Goal: Obtain resource: Obtain resource

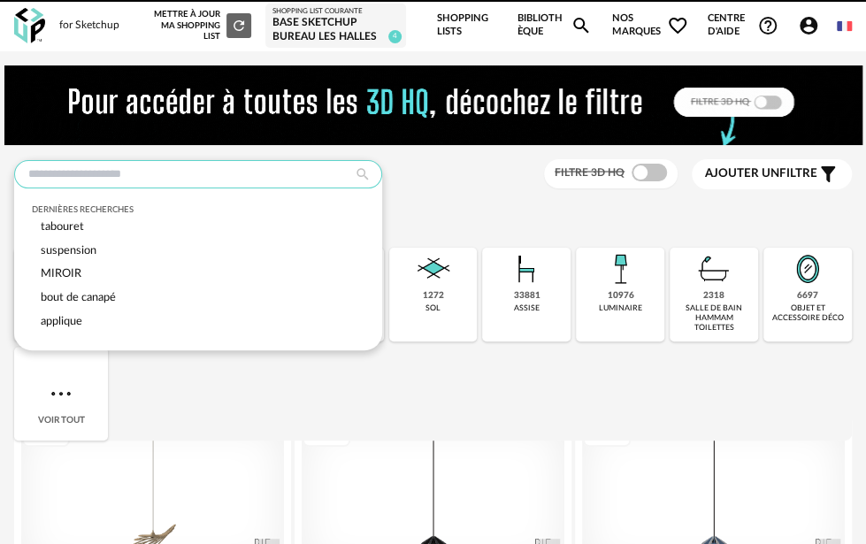
click at [186, 170] on input "text" at bounding box center [198, 174] width 368 height 28
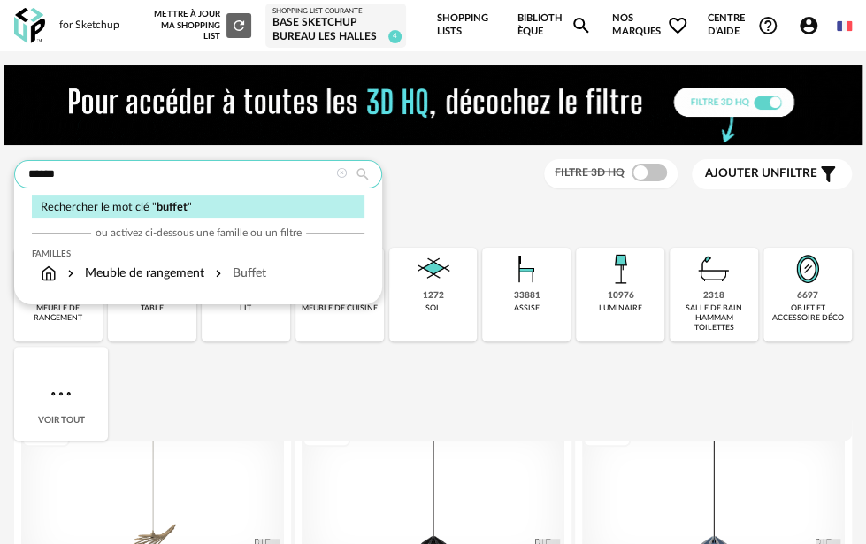
type input "******"
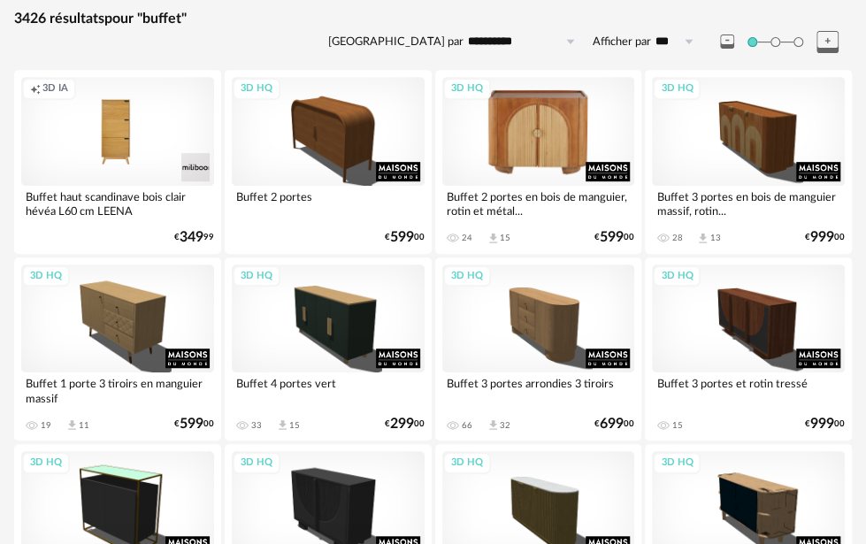
scroll to position [265, 0]
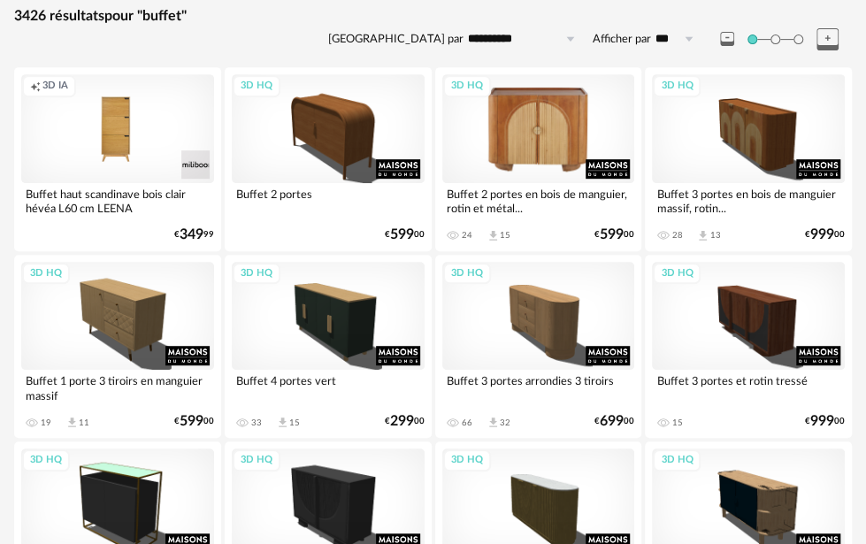
click at [589, 304] on div "3D HQ" at bounding box center [538, 316] width 193 height 108
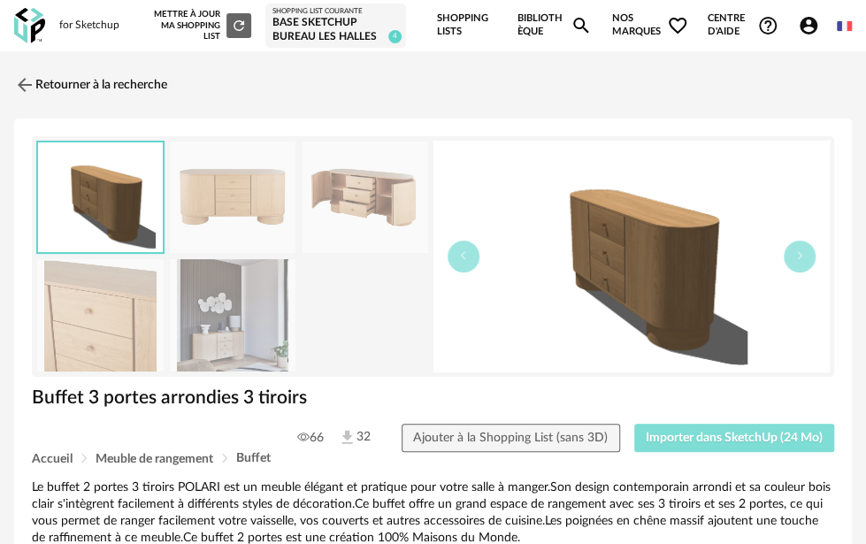
click at [691, 424] on button "Importer dans SketchUp (24 Mo)" at bounding box center [735, 438] width 201 height 28
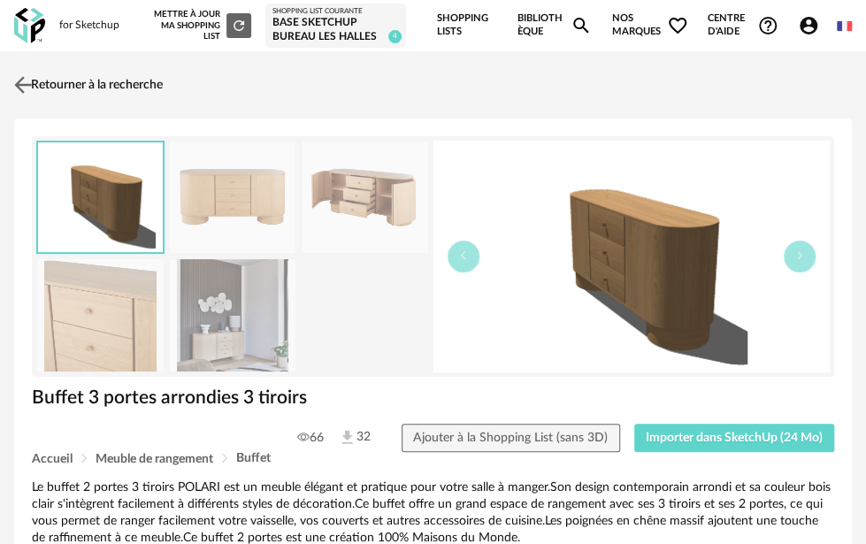
click at [105, 68] on link "Retourner à la recherche" at bounding box center [86, 84] width 153 height 39
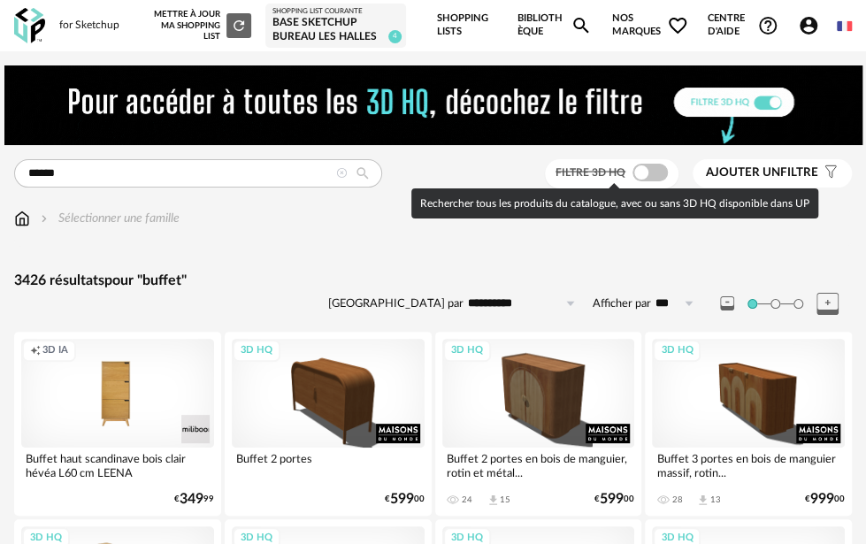
click at [658, 170] on span at bounding box center [650, 173] width 35 height 18
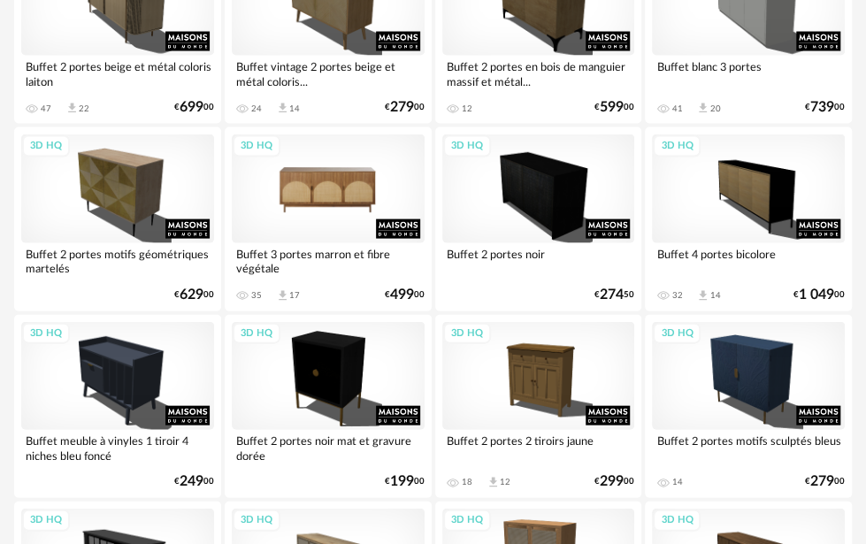
scroll to position [1681, 0]
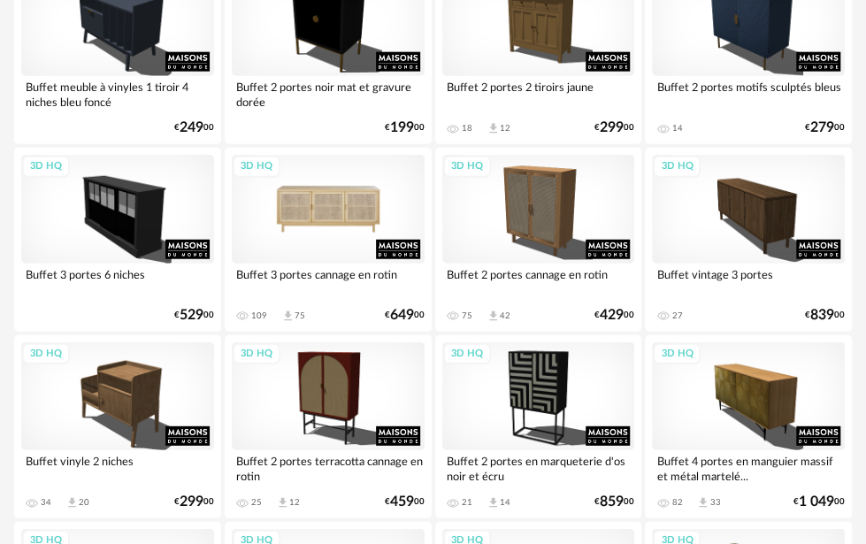
click at [344, 178] on div "3D HQ" at bounding box center [328, 209] width 193 height 108
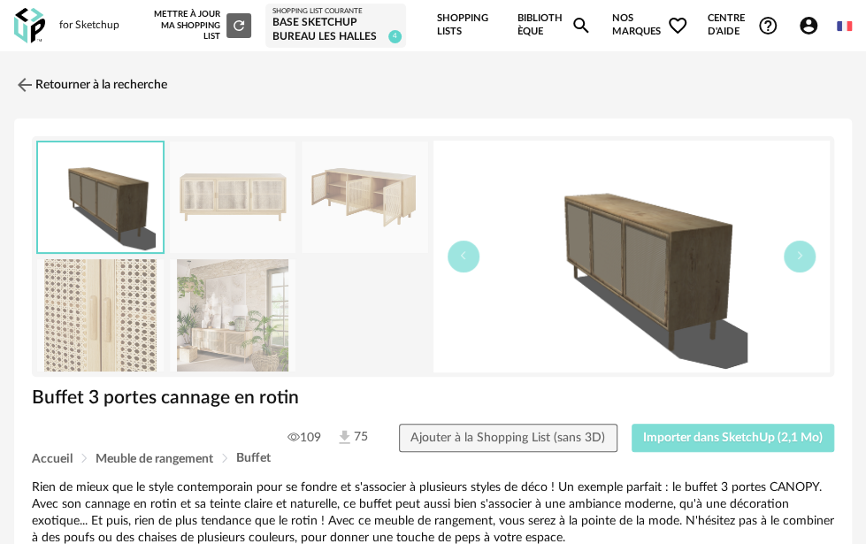
click at [692, 424] on button "Importer dans SketchUp (2,1 Mo)" at bounding box center [734, 438] width 204 height 28
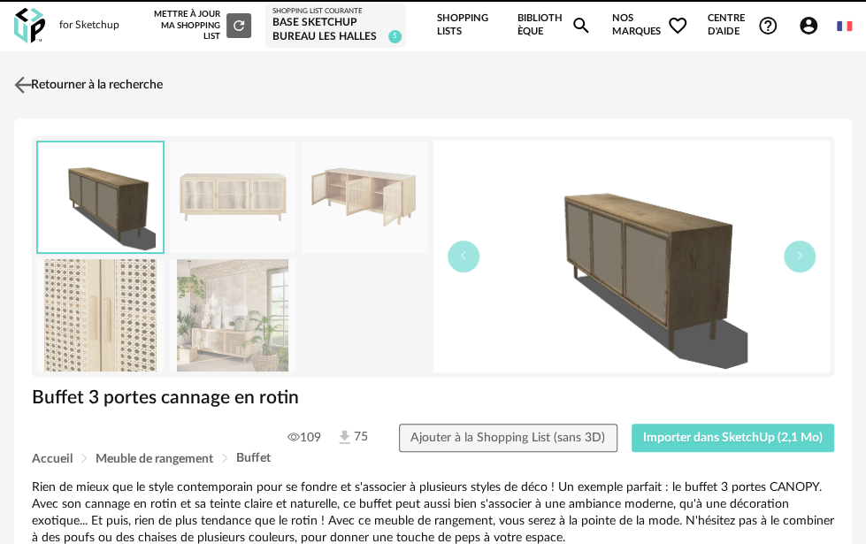
click at [104, 71] on link "Retourner à la recherche" at bounding box center [86, 84] width 153 height 39
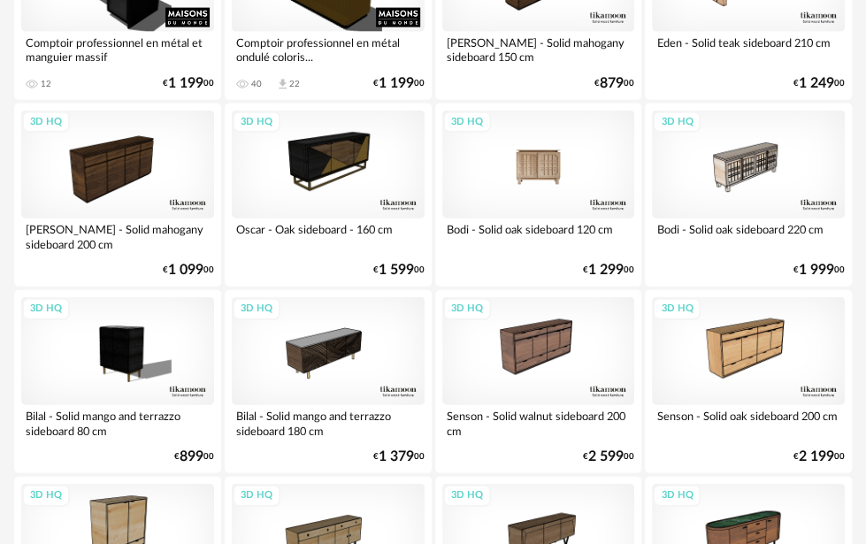
scroll to position [4248, 0]
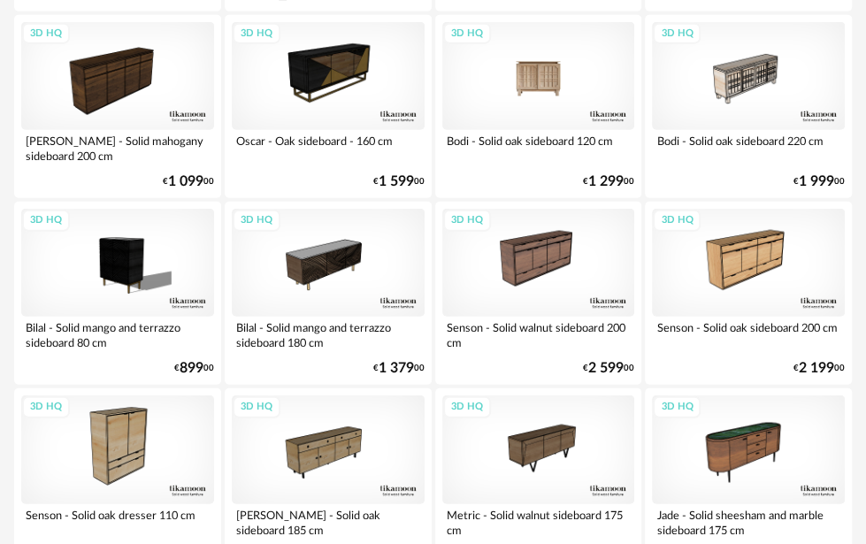
click at [582, 97] on div "3D HQ" at bounding box center [538, 76] width 193 height 108
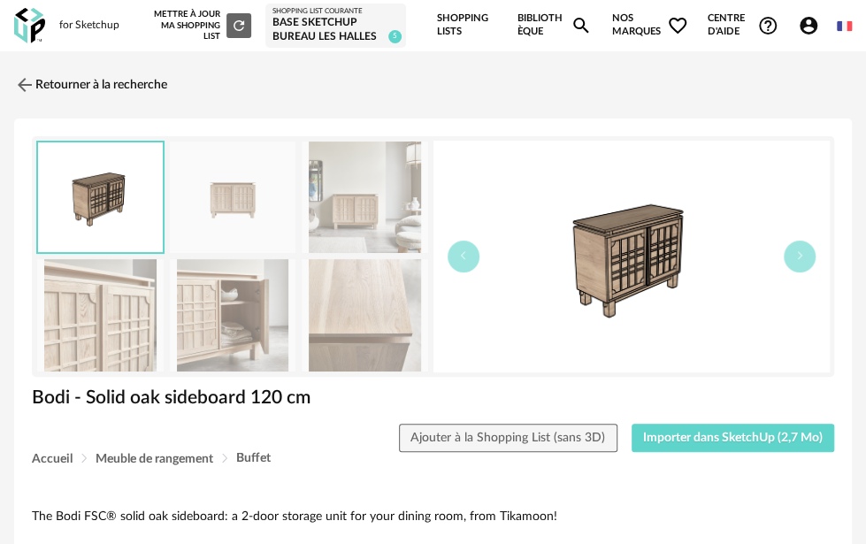
click at [234, 349] on img at bounding box center [233, 315] width 127 height 112
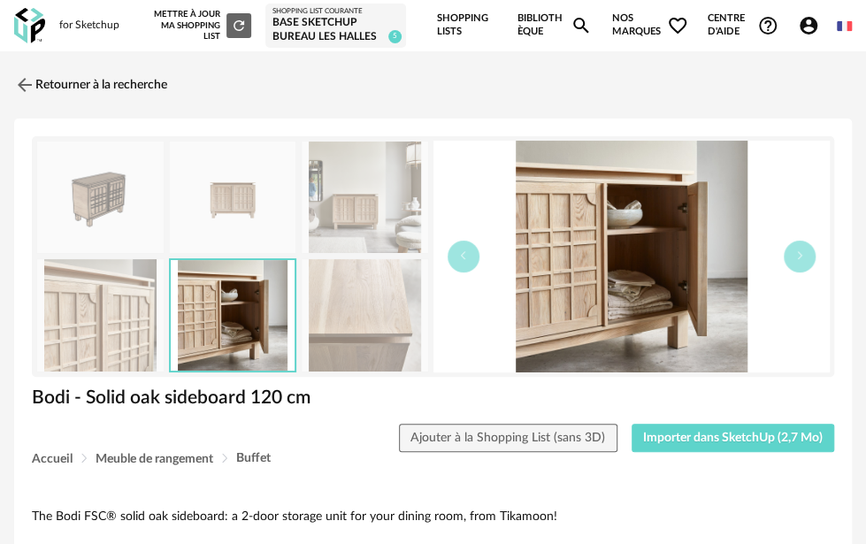
click at [363, 150] on img at bounding box center [365, 198] width 127 height 112
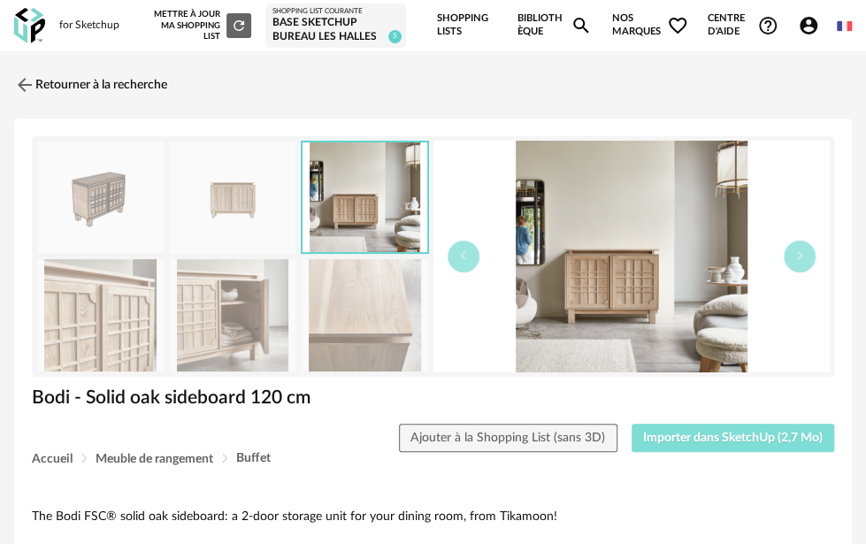
click at [765, 432] on span "Importer dans SketchUp (2,7 Mo)" at bounding box center [733, 438] width 180 height 12
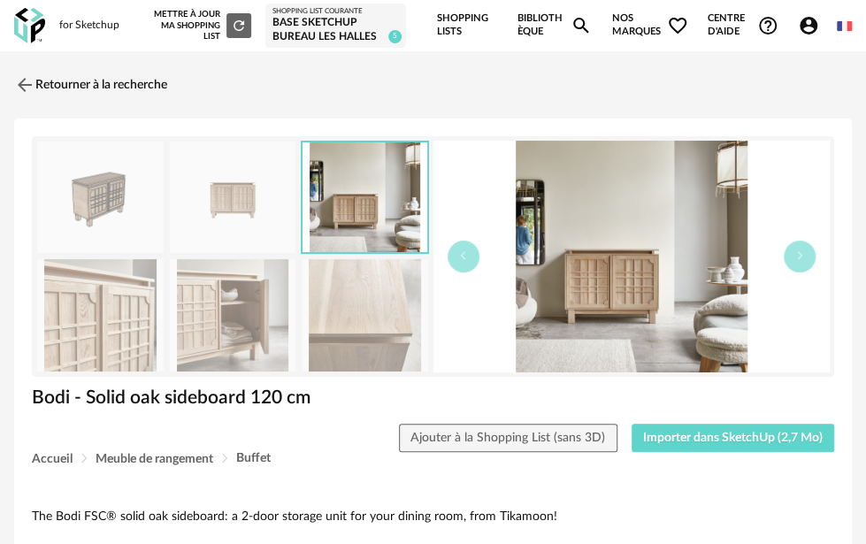
click at [123, 312] on img at bounding box center [100, 315] width 127 height 112
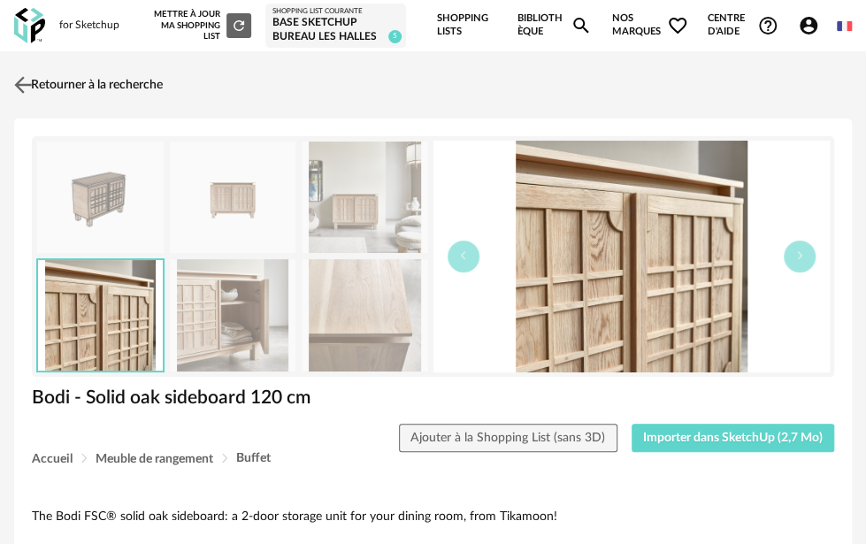
click at [65, 87] on link "Retourner à la recherche" at bounding box center [86, 84] width 153 height 39
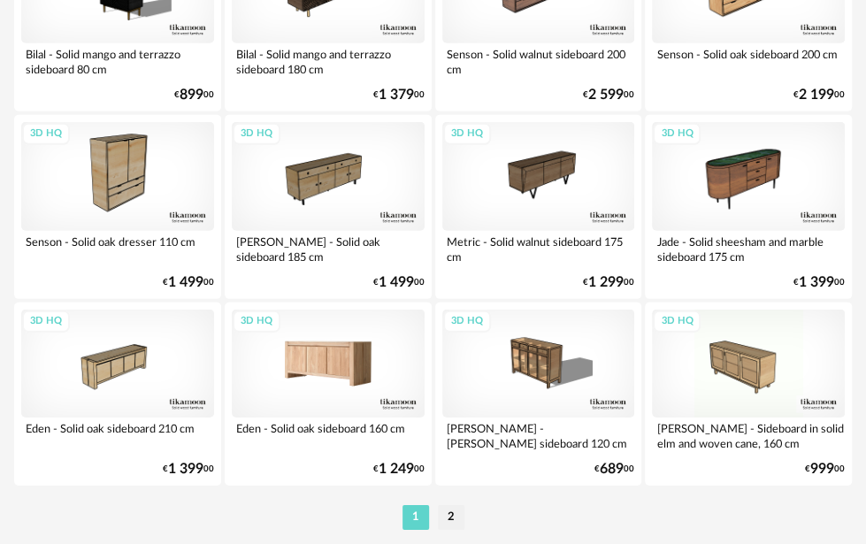
scroll to position [4575, 0]
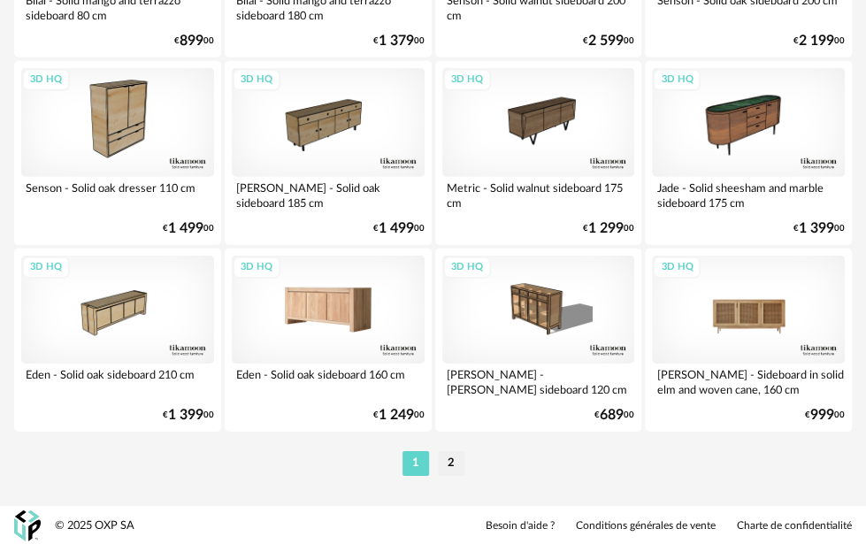
click at [740, 299] on div "3D HQ" at bounding box center [748, 310] width 193 height 108
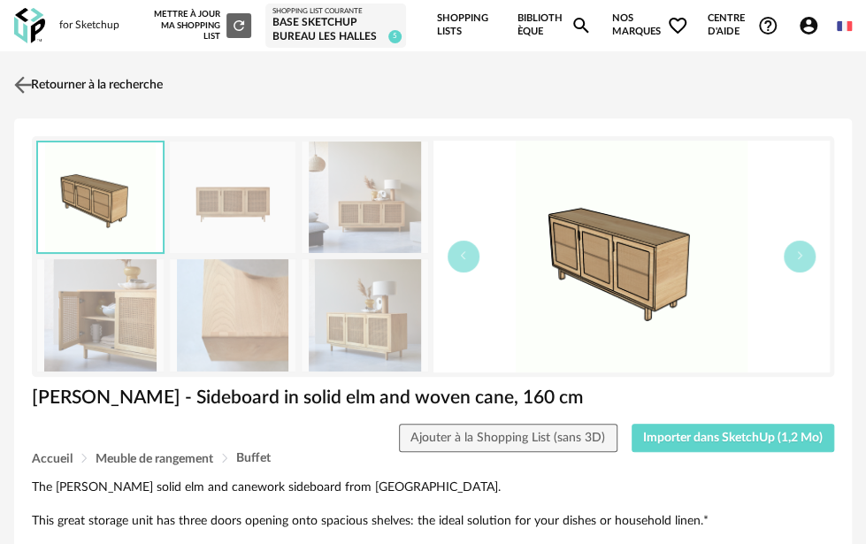
click at [101, 81] on link "Retourner à la recherche" at bounding box center [86, 84] width 153 height 39
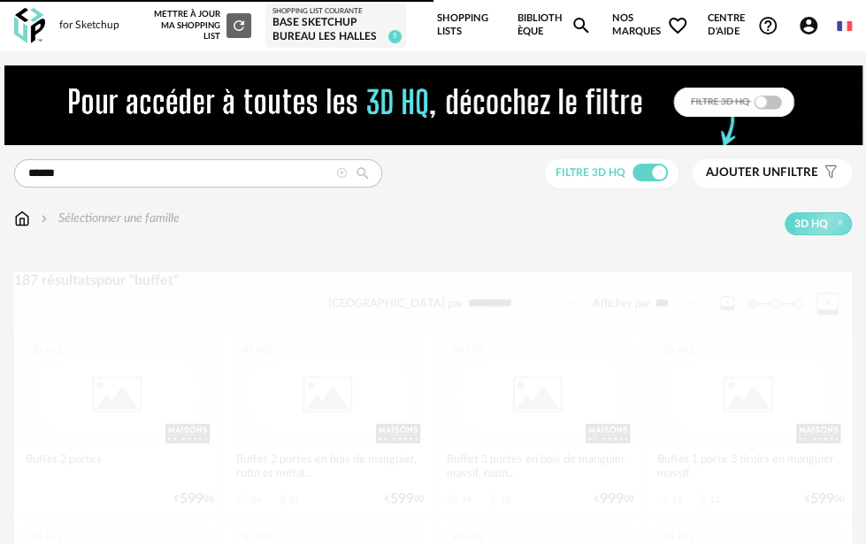
scroll to position [4575, 0]
